Goal: Obtain resource: Obtain resource

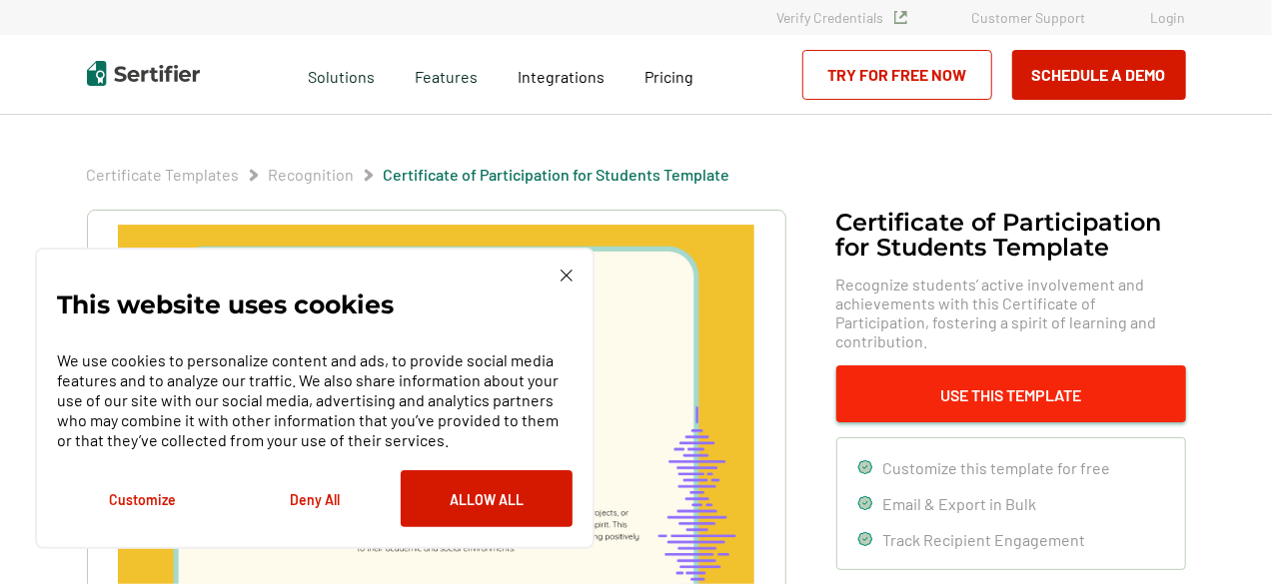
click at [1013, 397] on button "Use This Template" at bounding box center [1011, 394] width 350 height 57
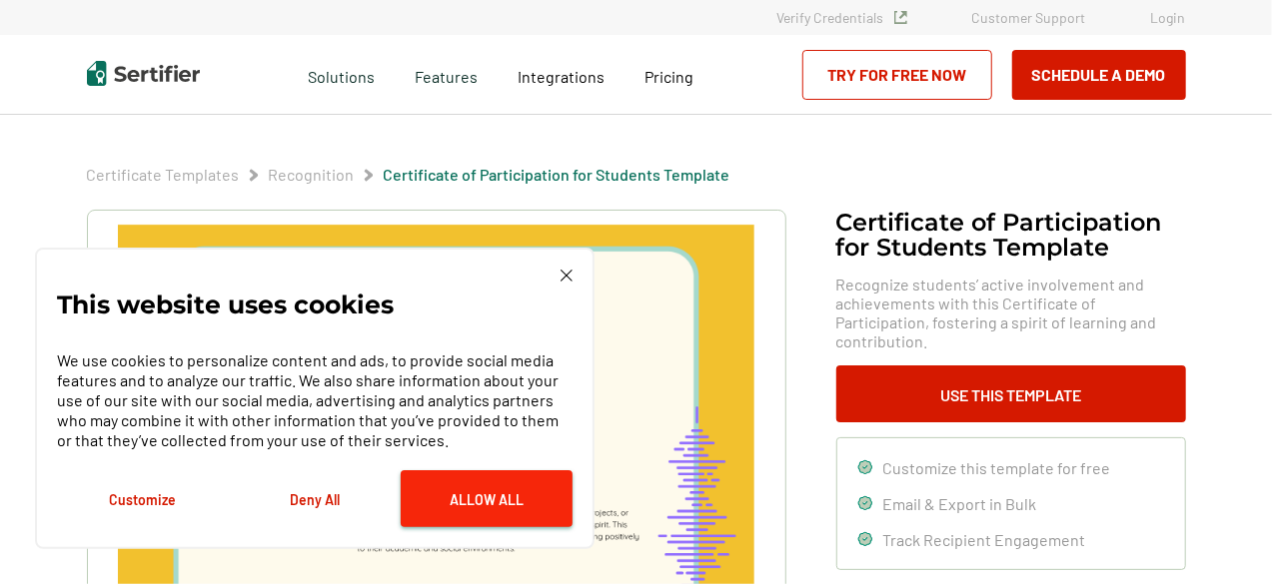
click at [480, 502] on button "Allow All" at bounding box center [487, 499] width 172 height 57
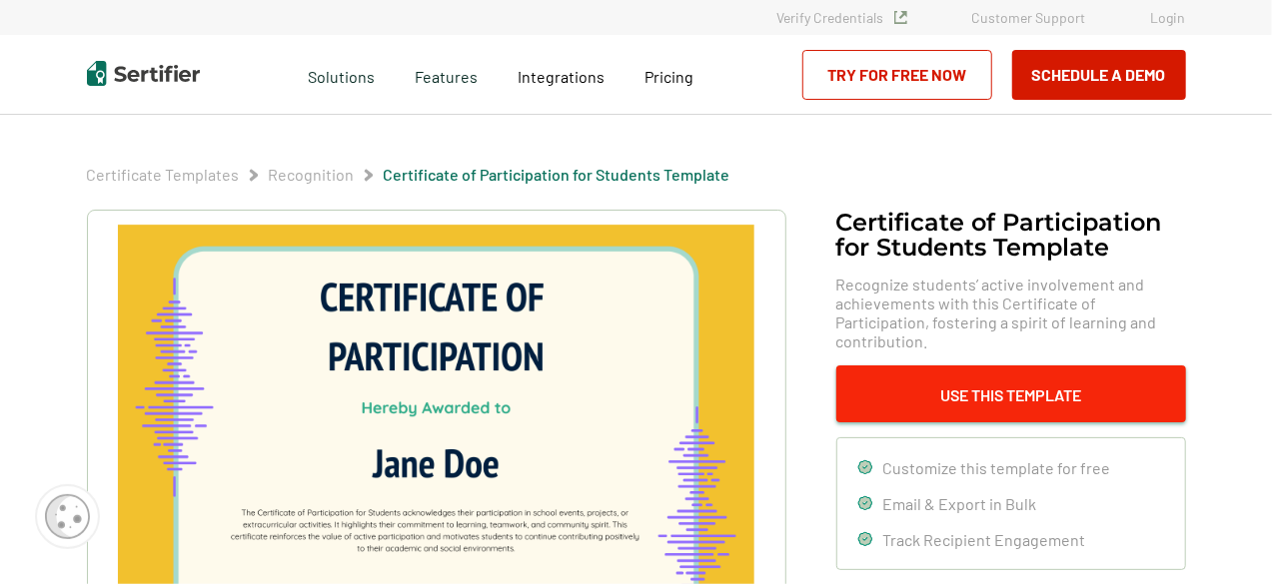
click at [975, 399] on button "Use This Template" at bounding box center [1011, 394] width 350 height 57
